Goal: Information Seeking & Learning: Find specific fact

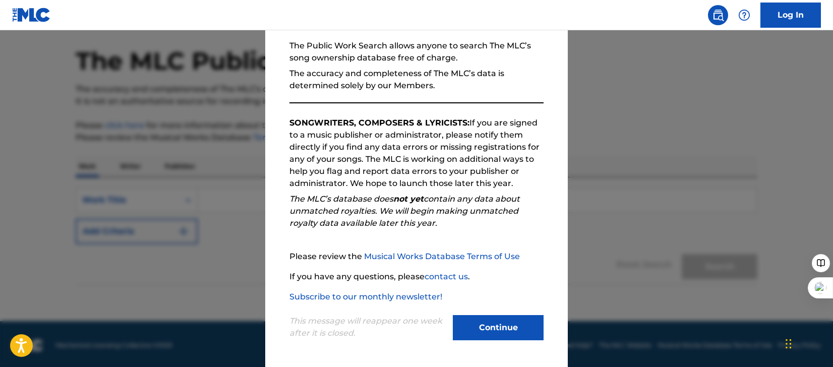
scroll to position [39, 0]
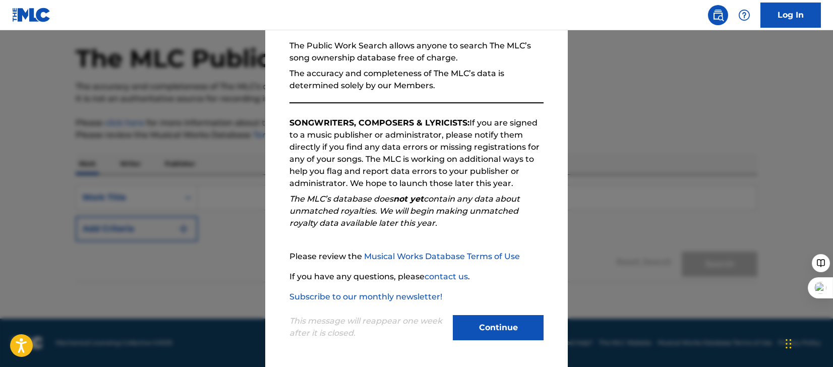
drag, startPoint x: 504, startPoint y: 322, endPoint x: 481, endPoint y: 299, distance: 33.2
click at [504, 322] on button "Continue" at bounding box center [498, 327] width 91 height 25
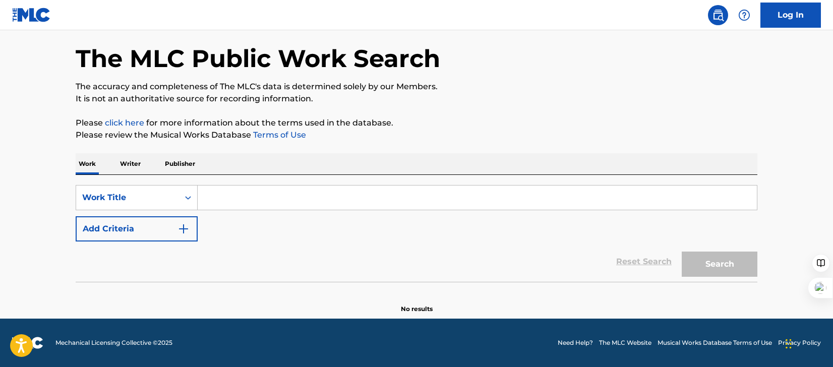
click at [282, 193] on input "Search Form" at bounding box center [477, 198] width 559 height 24
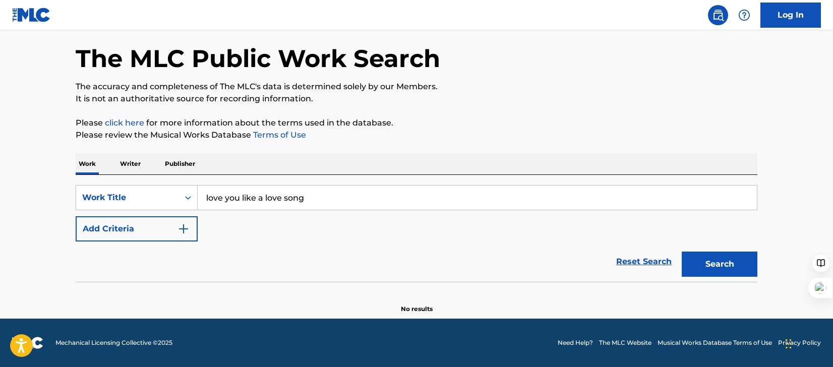
type input "love you like a love song"
click at [720, 270] on button "Search" at bounding box center [720, 264] width 76 height 25
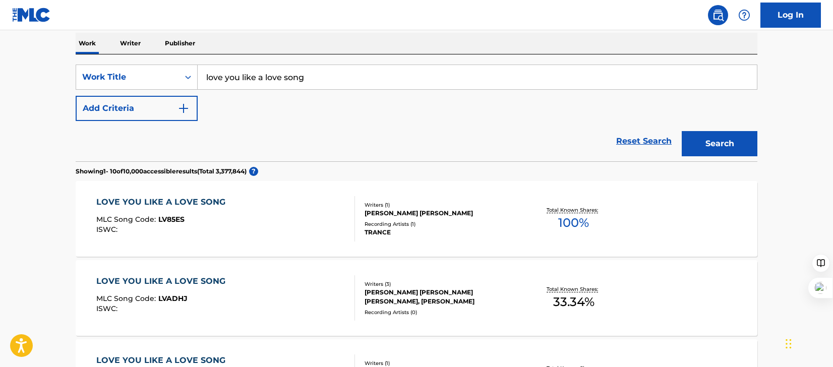
scroll to position [180, 0]
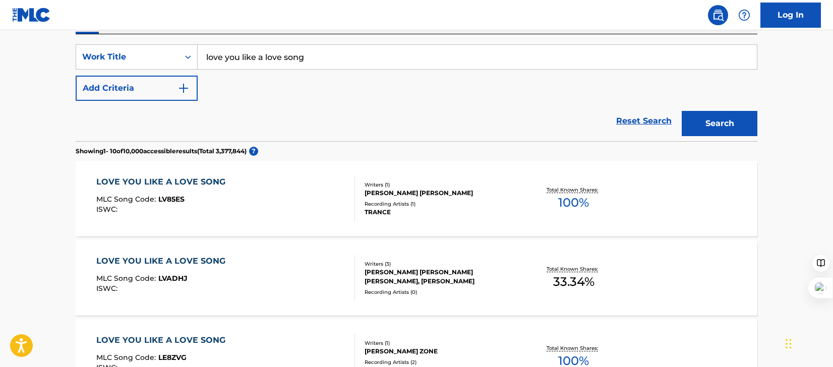
click at [130, 89] on button "Add Criteria" at bounding box center [137, 88] width 122 height 25
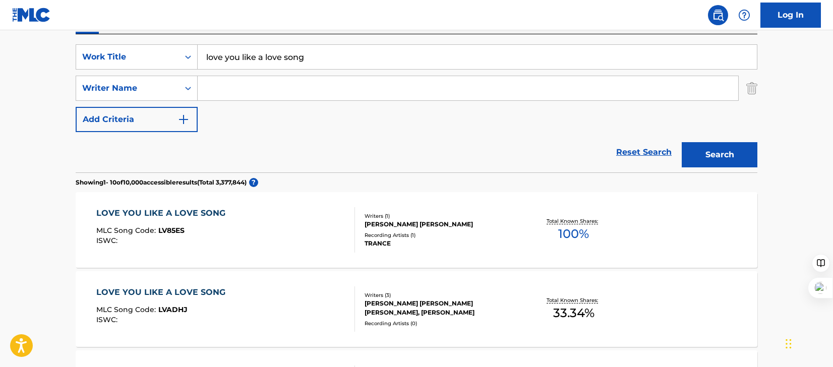
click at [255, 83] on input "Search Form" at bounding box center [468, 88] width 541 height 24
click at [682, 142] on button "Search" at bounding box center [720, 154] width 76 height 25
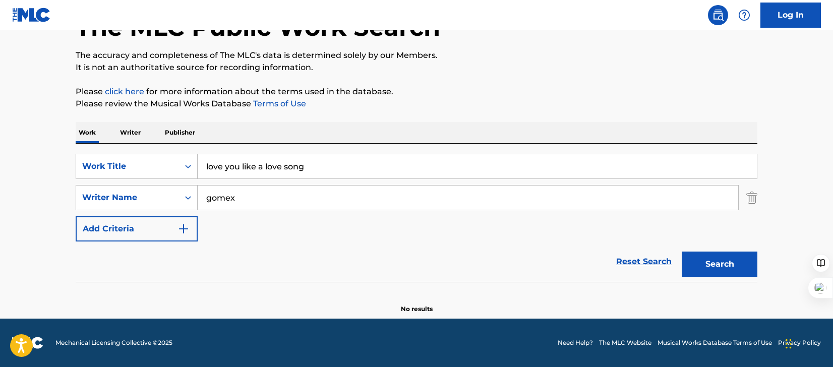
scroll to position [71, 0]
click at [682, 252] on button "Search" at bounding box center [720, 264] width 76 height 25
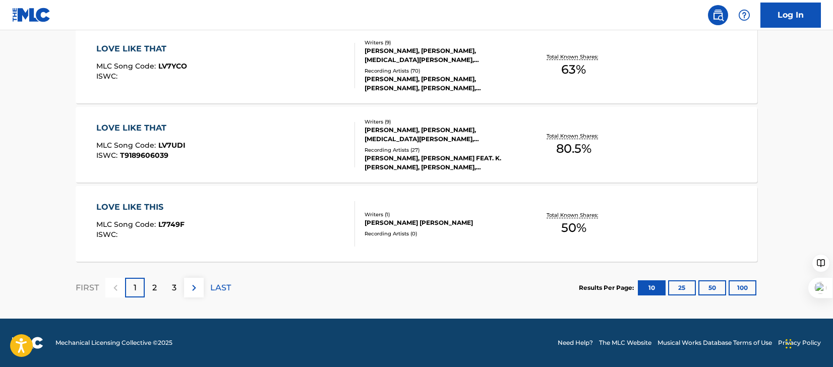
scroll to position [0, 0]
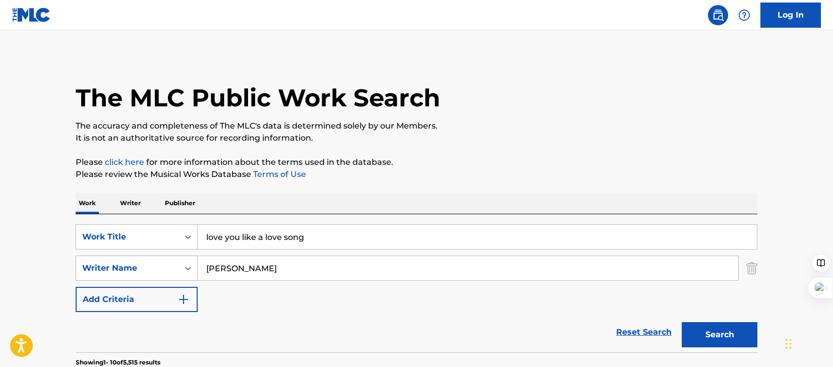
drag, startPoint x: 253, startPoint y: 268, endPoint x: 175, endPoint y: 259, distance: 77.6
click at [175, 259] on div "SearchWithCriteriad172fb86-8c4b-4c33-b909-696983411471 Writer Name [PERSON_NAME]" at bounding box center [417, 268] width 682 height 25
type input "[PERSON_NAME]"
click at [682, 322] on button "Search" at bounding box center [720, 334] width 76 height 25
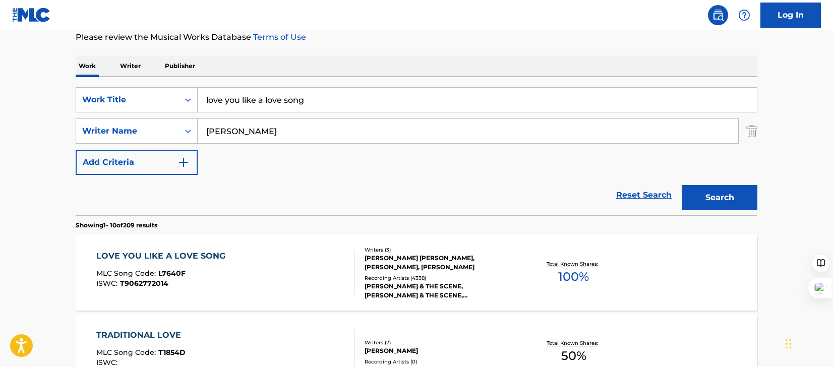
scroll to position [139, 0]
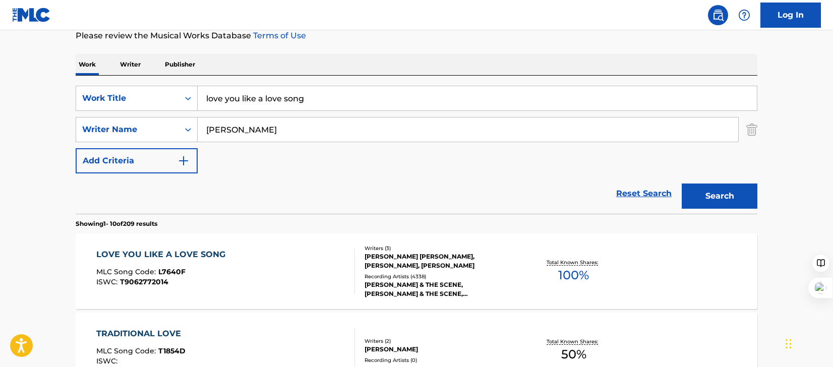
click at [317, 275] on div "LOVE YOU LIKE A LOVE SONG MLC Song Code : L7640F ISWC : T9062772014" at bounding box center [225, 271] width 259 height 45
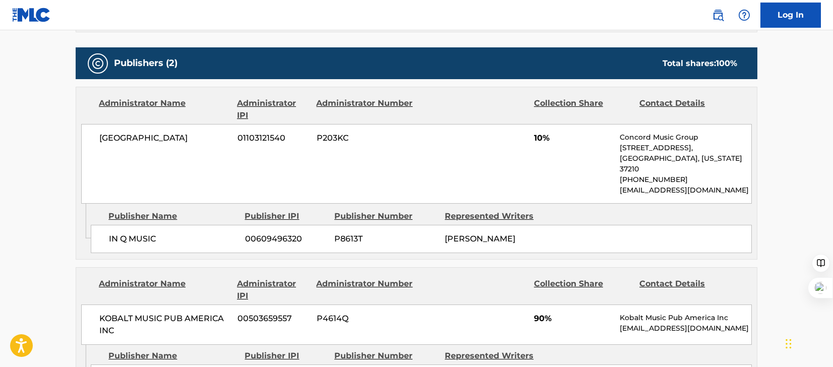
scroll to position [505, 0]
